Goal: Check status

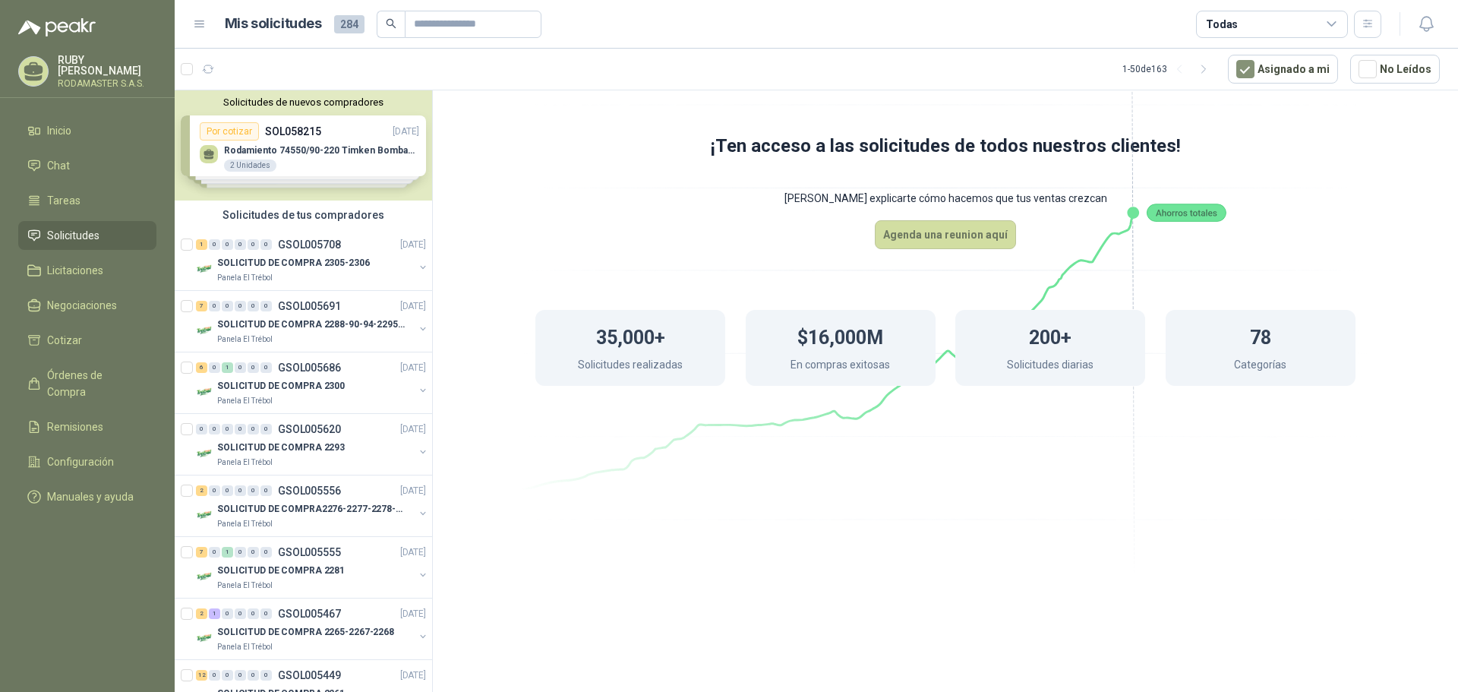
click at [60, 241] on link "Solicitudes" at bounding box center [87, 235] width 138 height 29
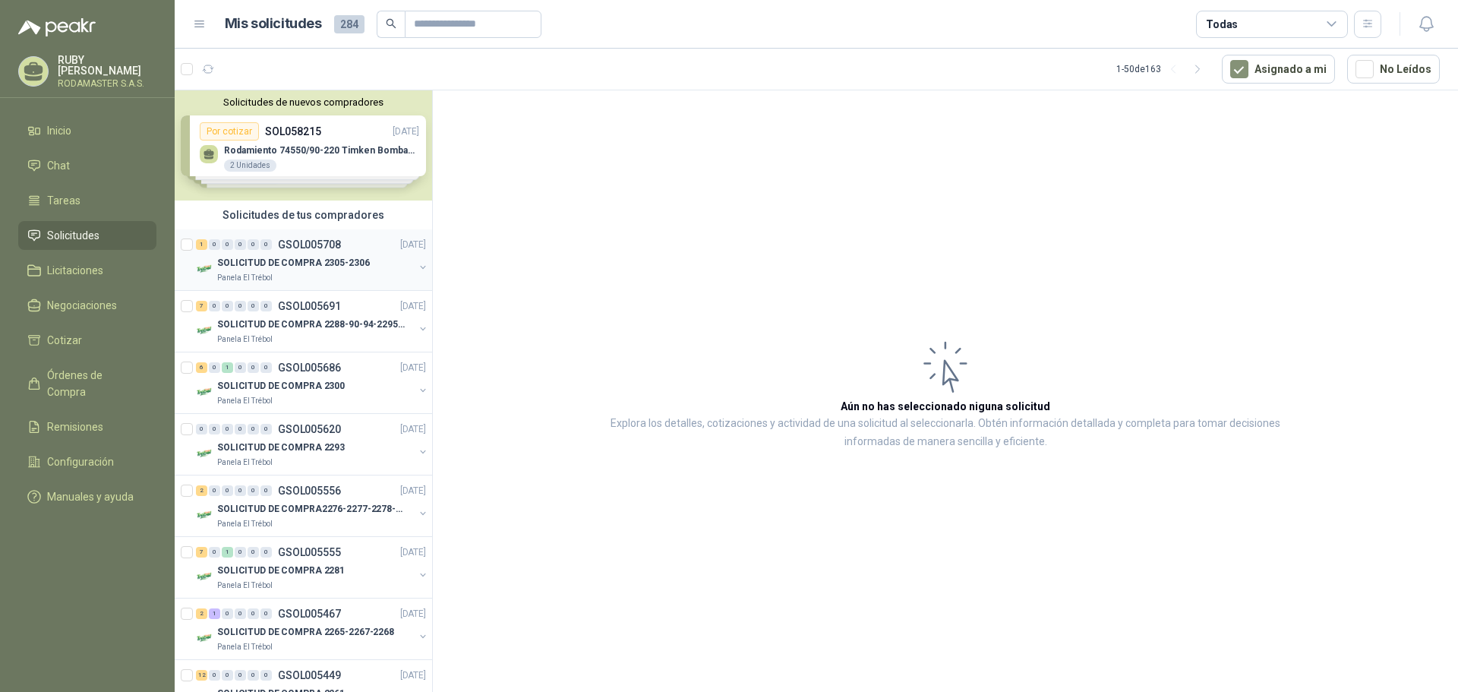
click at [303, 267] on p "SOLICITUD DE COMPRA 2305-2306" at bounding box center [293, 263] width 153 height 14
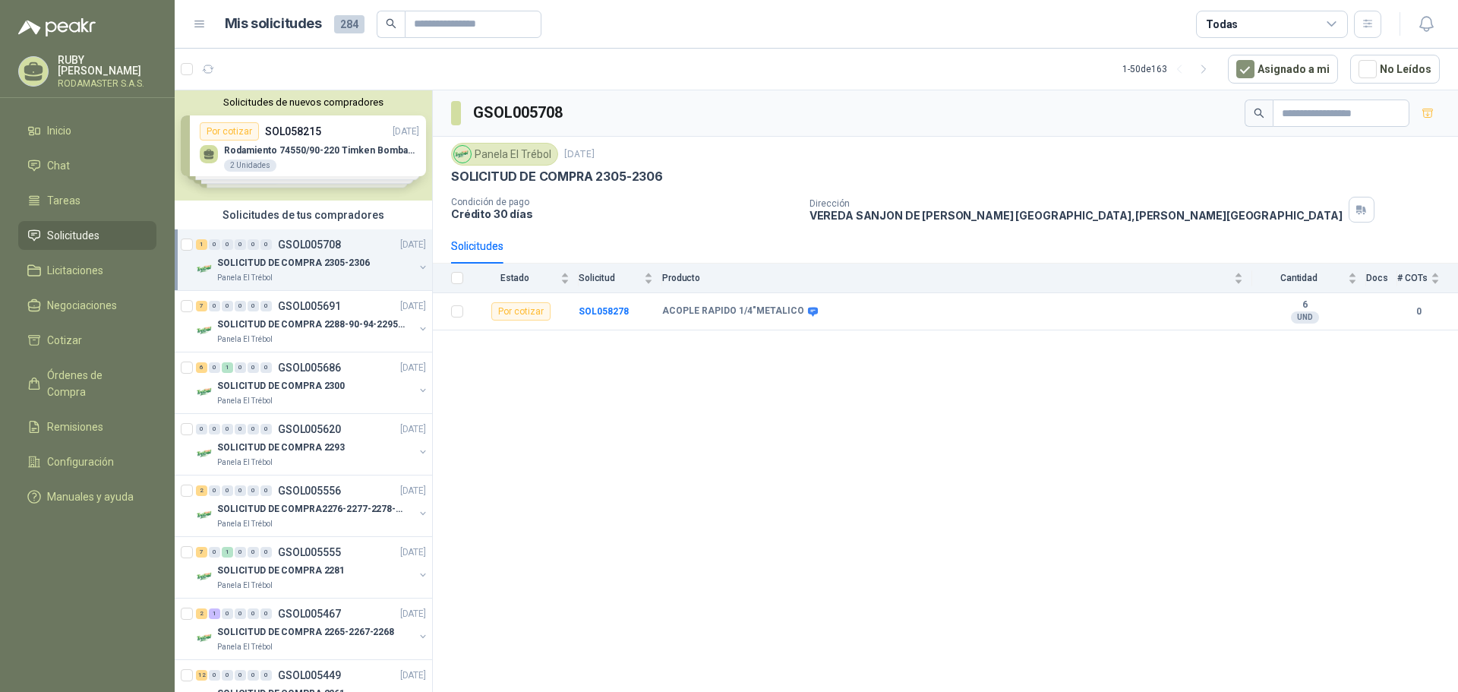
click at [934, 689] on div "GSOL005708 Panela El Trébol 1 oct, 2025 SOLICITUD DE COMPRA 2305-2306 Condición…" at bounding box center [945, 393] width 1025 height 607
